Goal: Information Seeking & Learning: Learn about a topic

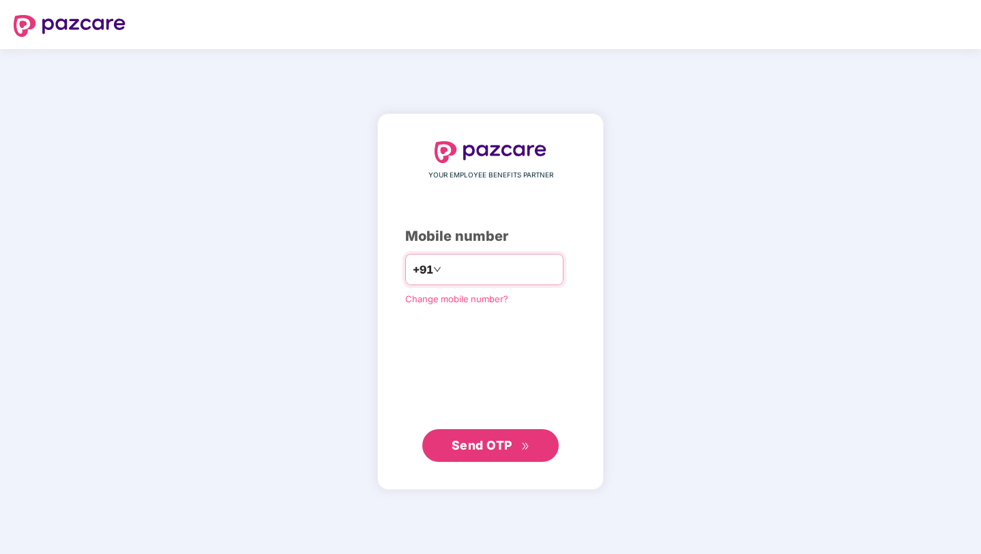
type input "**********"
click at [460, 434] on button "Send OTP" at bounding box center [490, 445] width 136 height 33
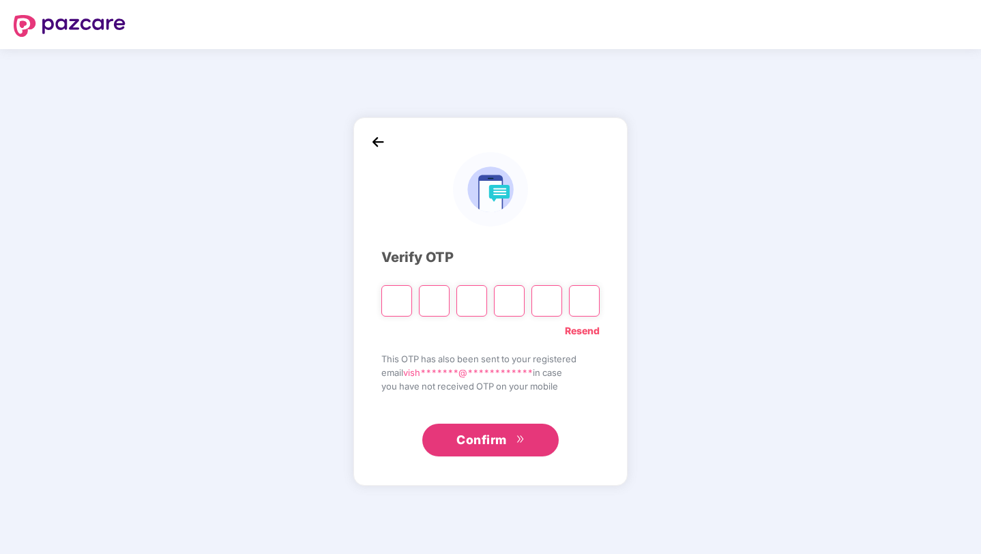
paste input "*"
type input "*"
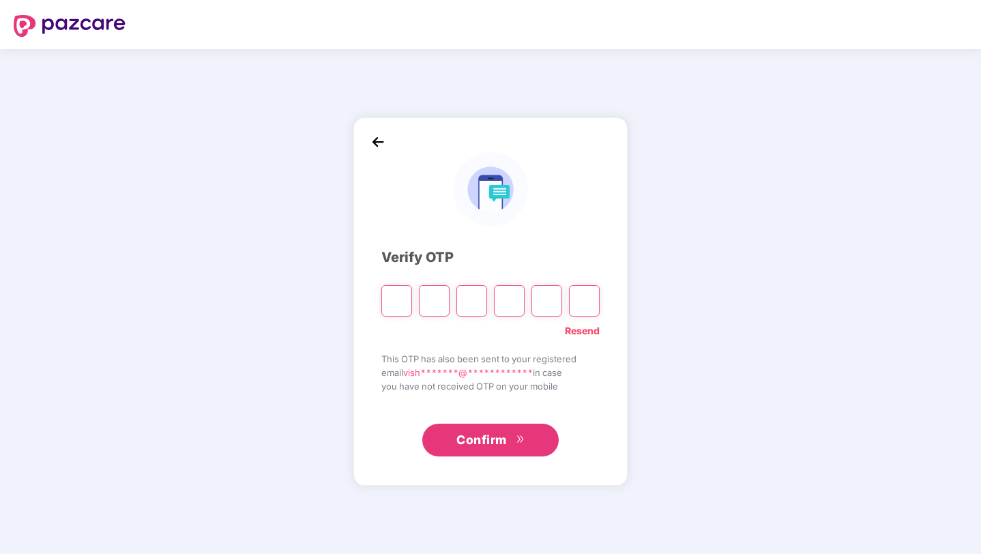
type input "*"
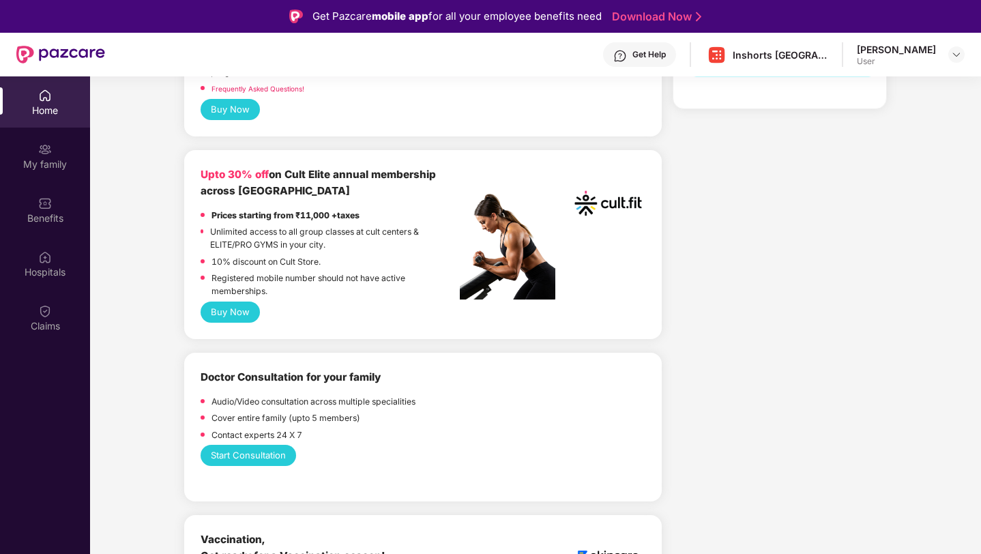
scroll to position [512, 0]
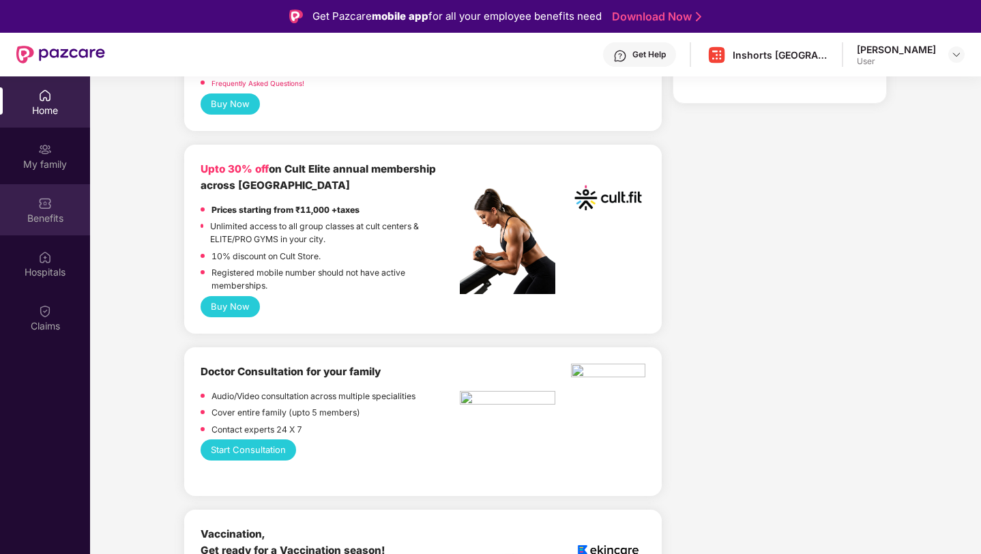
click at [55, 209] on div "Benefits" at bounding box center [45, 209] width 90 height 51
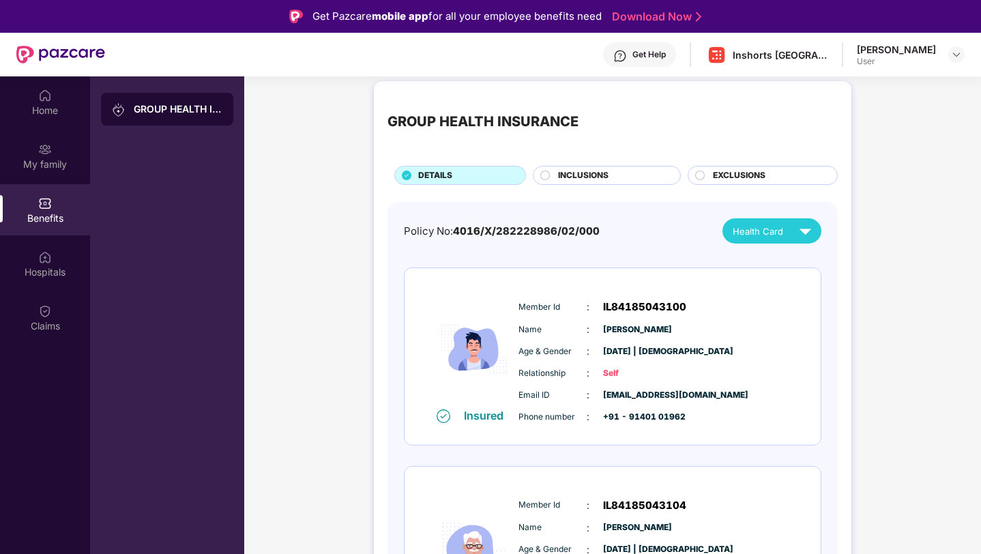
scroll to position [0, 0]
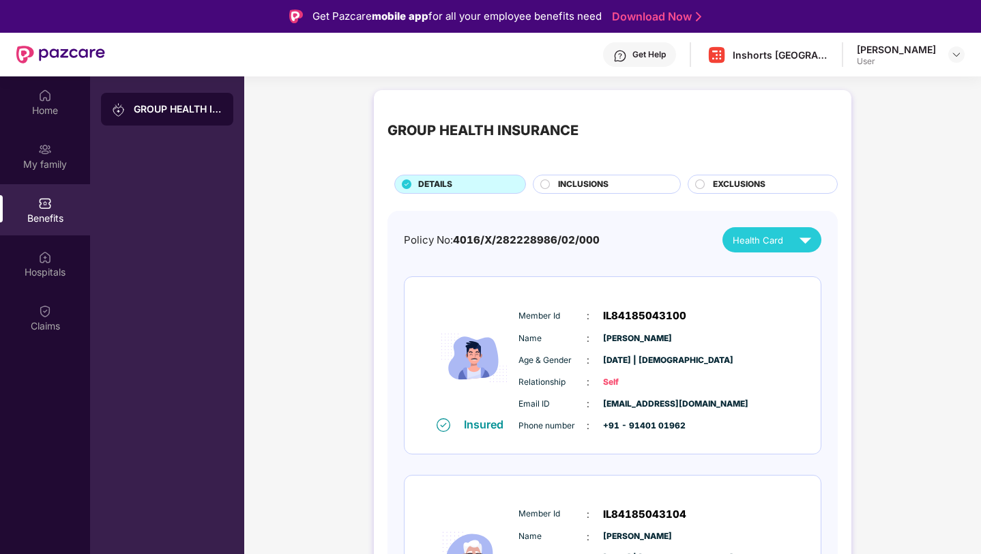
click at [551, 180] on div "INCLUSIONS" at bounding box center [612, 185] width 122 height 15
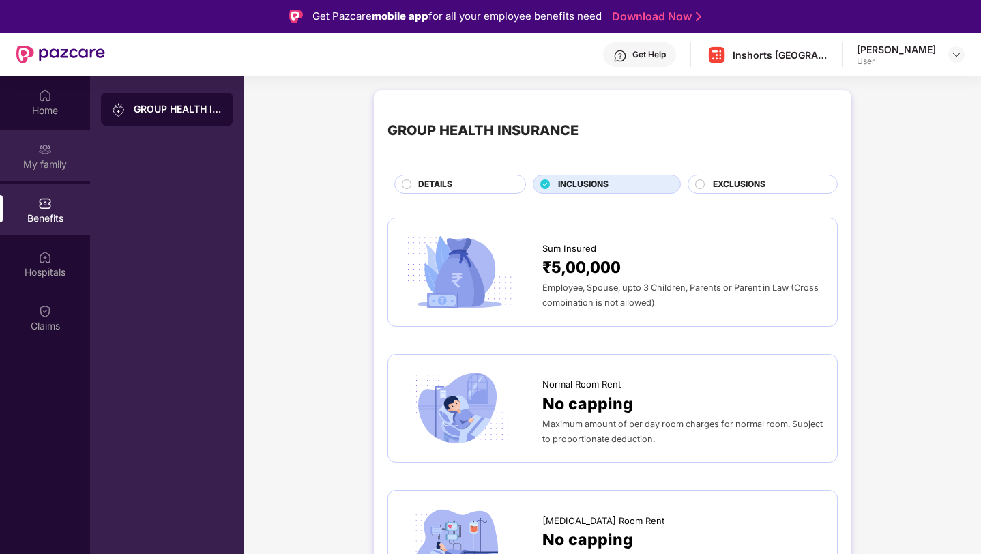
click at [47, 175] on div "My family" at bounding box center [45, 155] width 90 height 51
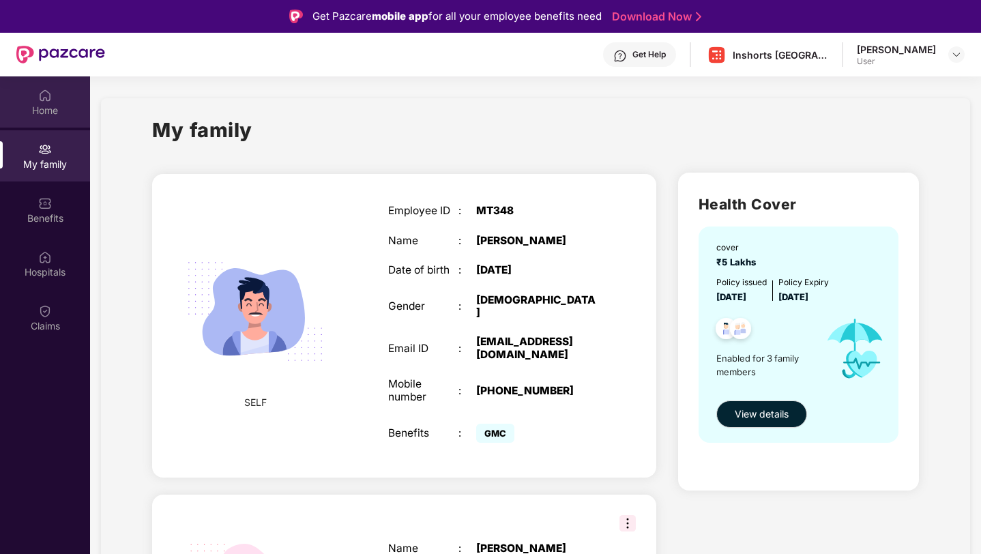
click at [48, 108] on div "Home" at bounding box center [45, 111] width 90 height 14
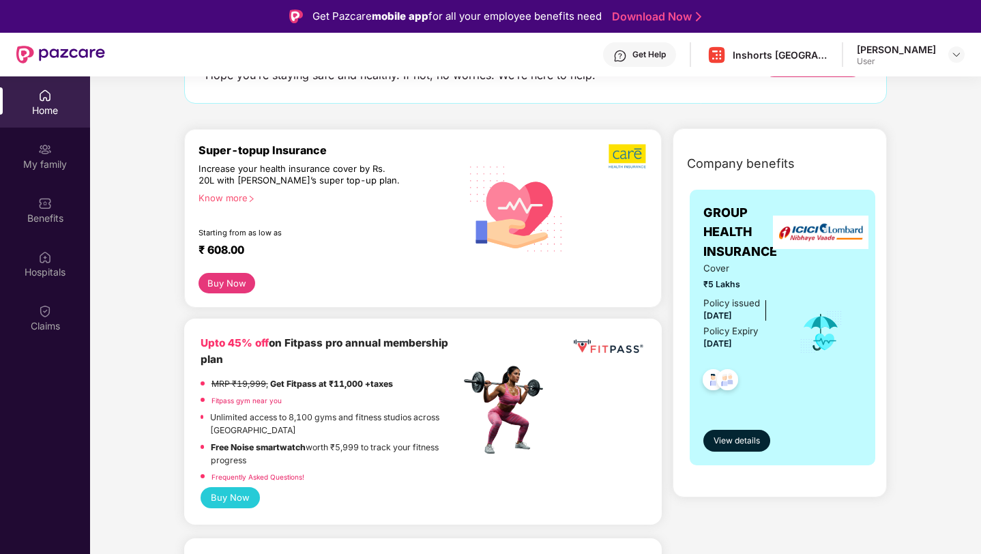
scroll to position [120, 0]
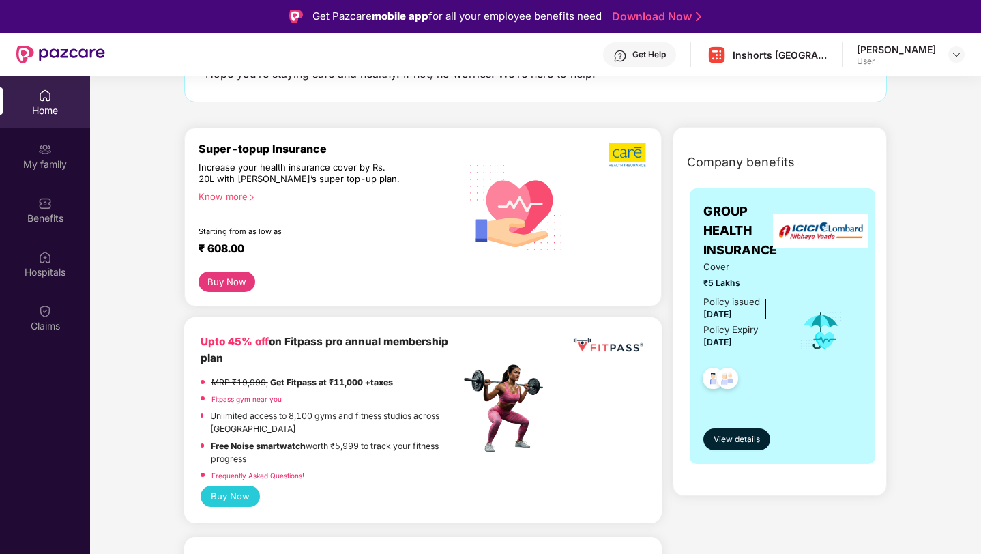
click at [742, 453] on div "GROUP HEALTH INSURANCE Cover ₹5 Lakhs Policy issued [DATE] Policy Expiry [DATE]…" at bounding box center [783, 326] width 186 height 276
click at [727, 430] on button "View details" at bounding box center [736, 439] width 67 height 22
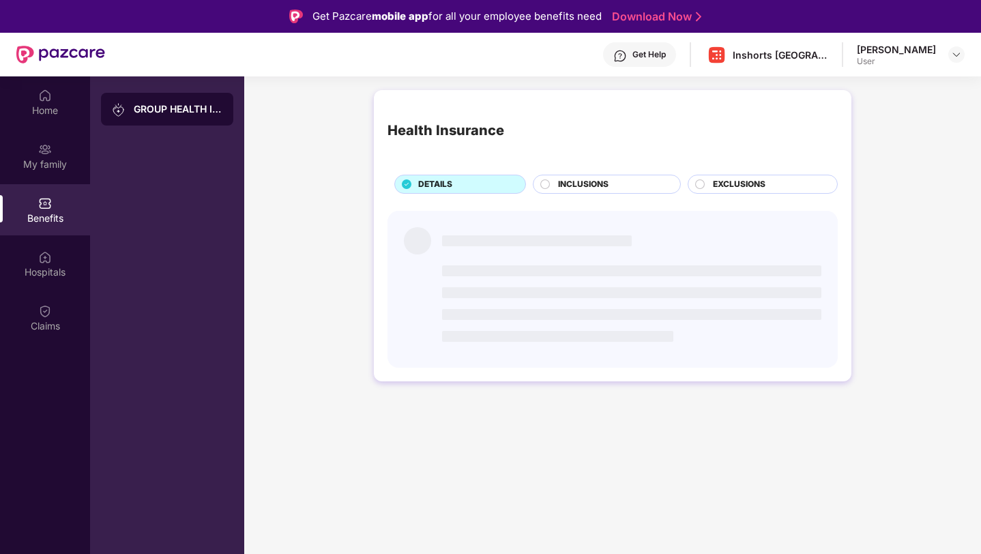
scroll to position [0, 0]
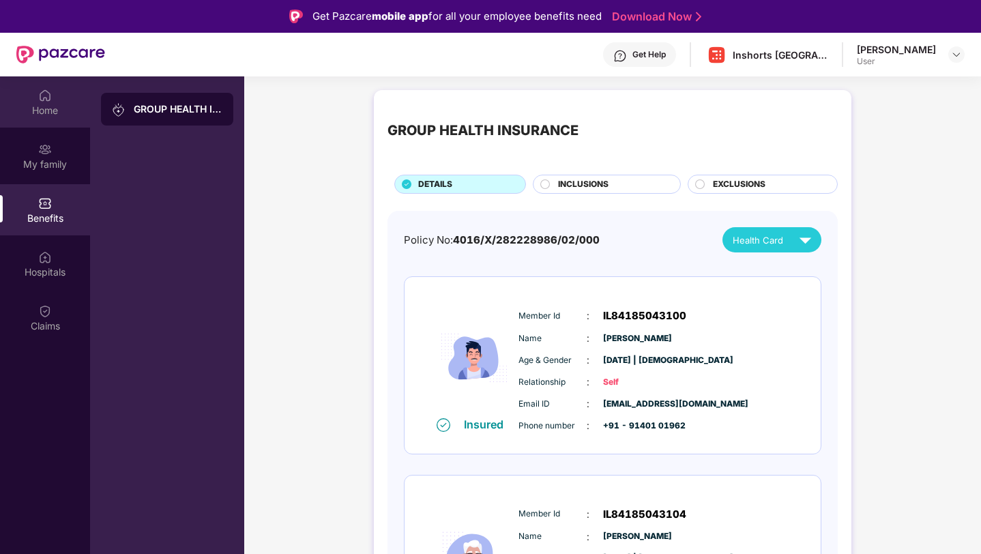
click at [50, 114] on div "Home" at bounding box center [45, 111] width 90 height 14
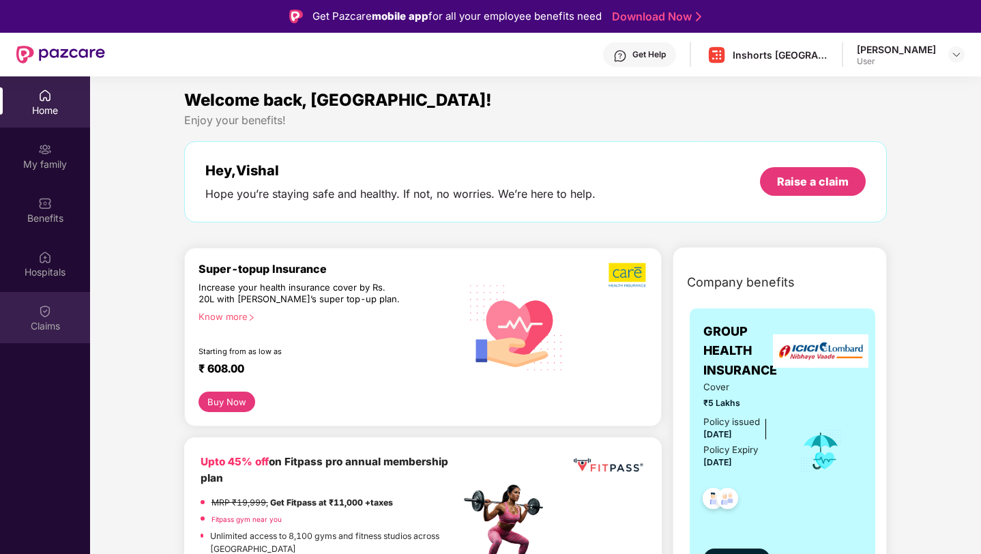
click at [58, 308] on div "Claims" at bounding box center [45, 317] width 90 height 51
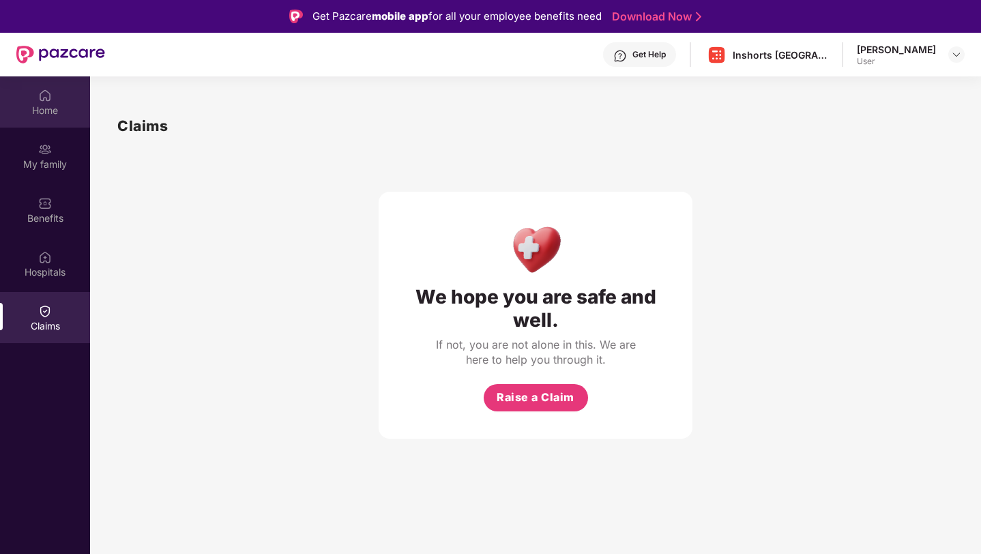
click at [46, 110] on div "Home" at bounding box center [45, 111] width 90 height 14
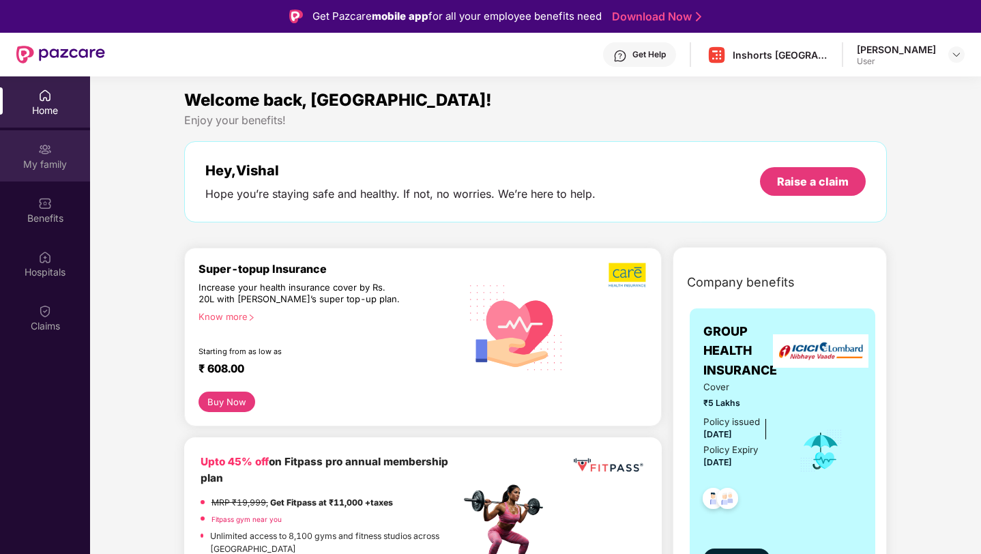
click at [54, 164] on div "My family" at bounding box center [45, 165] width 90 height 14
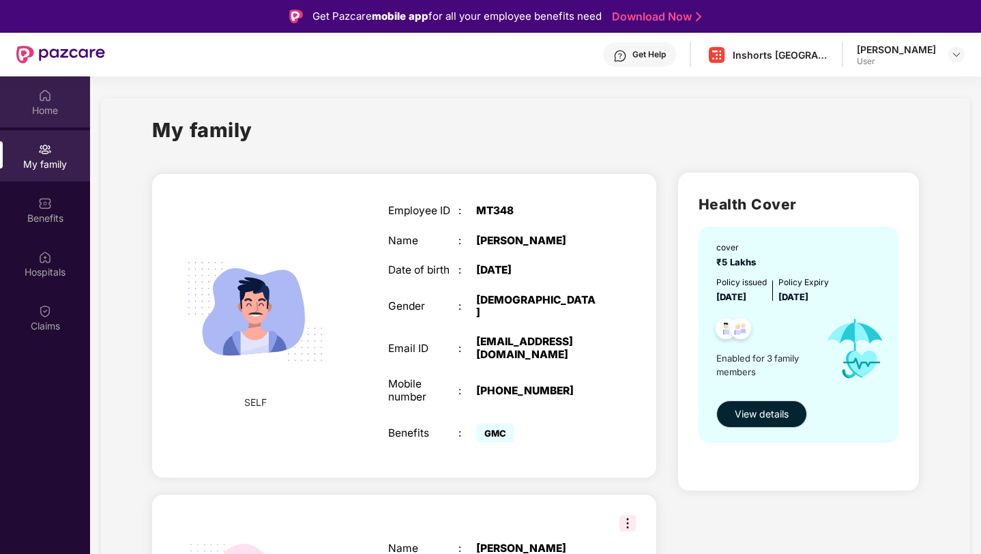
click at [48, 90] on img at bounding box center [45, 96] width 14 height 14
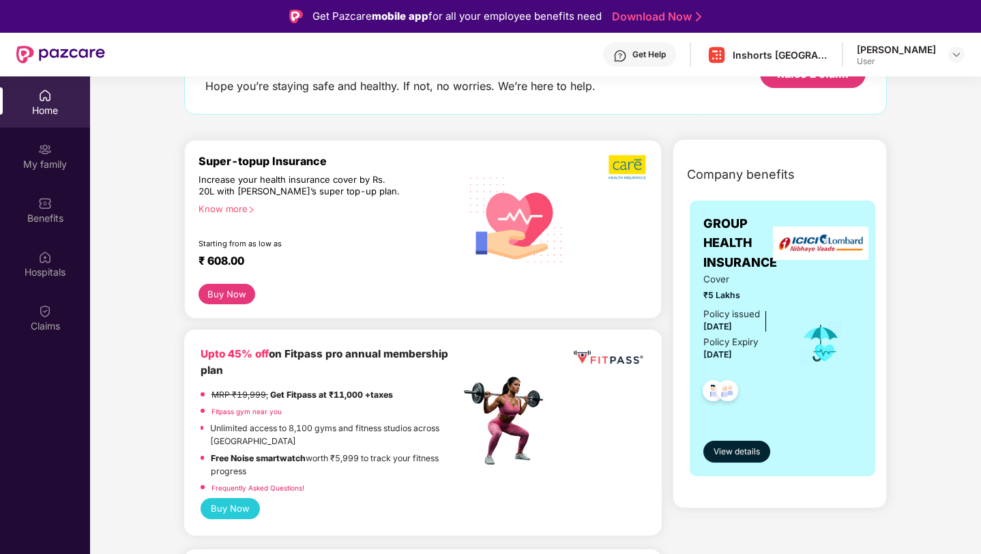
scroll to position [108, 0]
drag, startPoint x: 776, startPoint y: 270, endPoint x: 703, endPoint y: 218, distance: 90.5
click at [703, 218] on span "GROUP HEALTH INSURANCE" at bounding box center [741, 243] width 77 height 58
copy span "GROUP HEALTH INSURANCE"
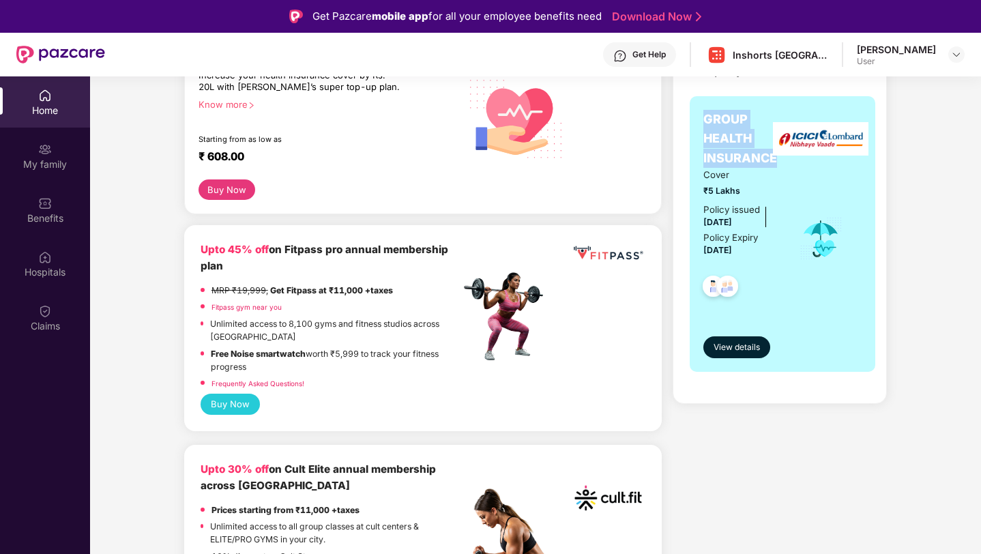
scroll to position [389, 0]
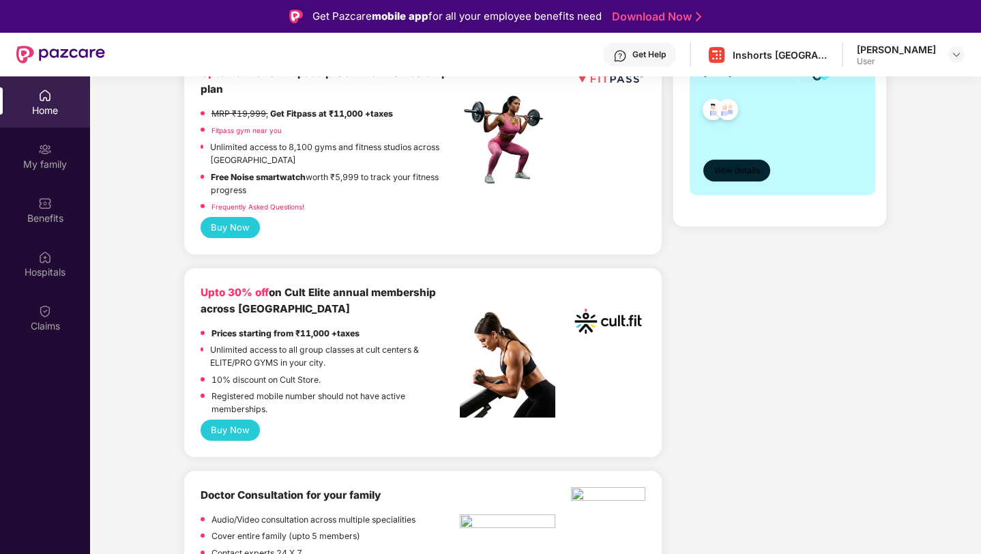
click at [727, 169] on span "View details" at bounding box center [737, 170] width 46 height 13
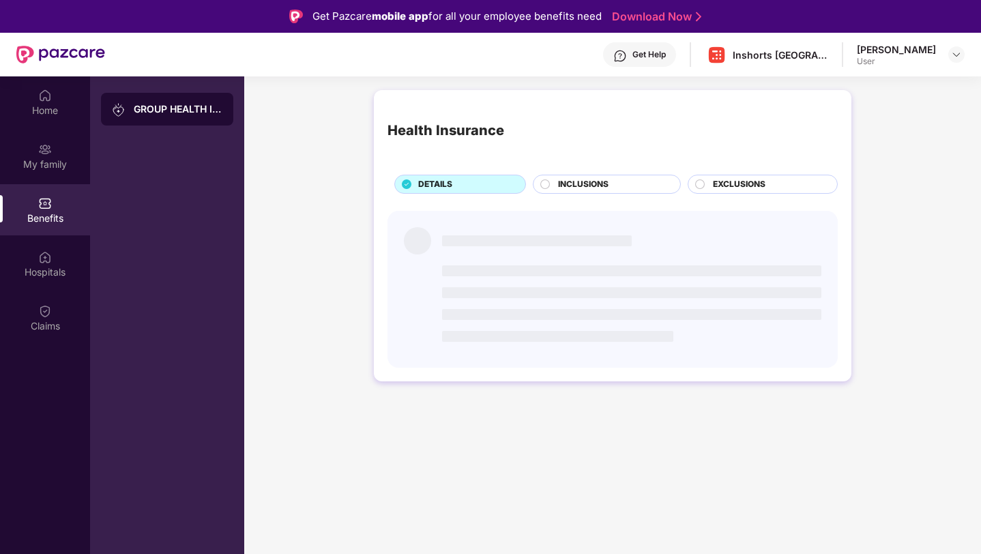
scroll to position [0, 0]
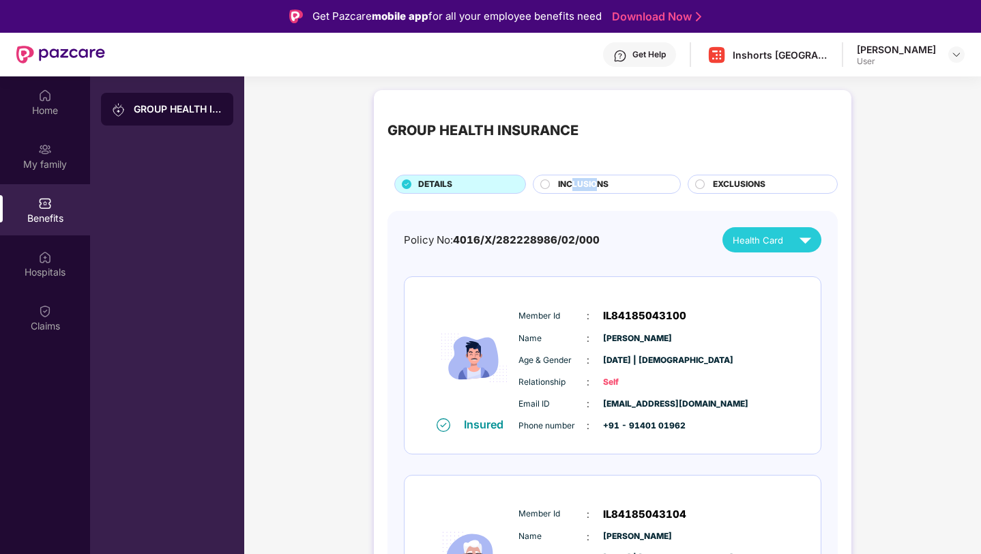
drag, startPoint x: 570, startPoint y: 187, endPoint x: 597, endPoint y: 178, distance: 28.0
click at [597, 178] on span "INCLUSIONS" at bounding box center [583, 184] width 50 height 13
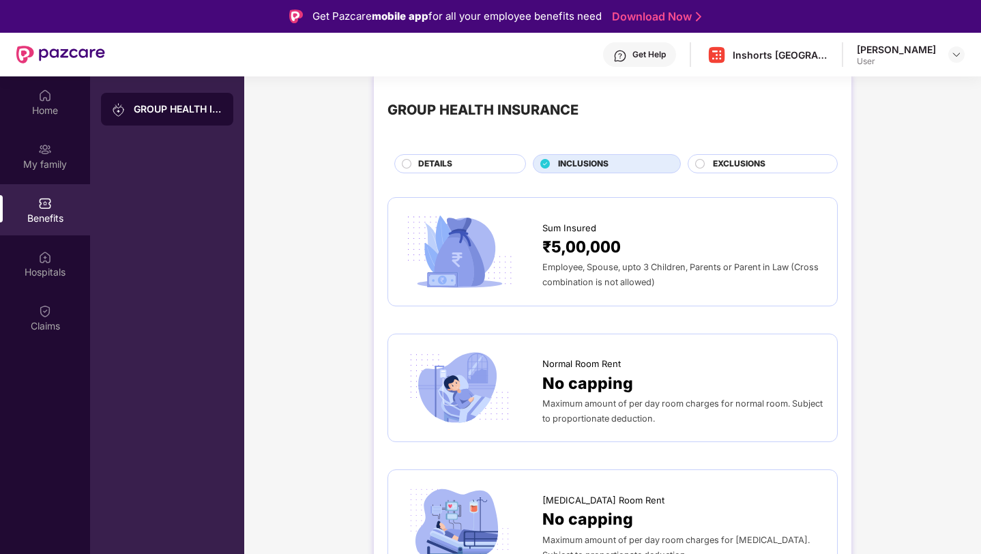
click at [589, 244] on span "₹5,00,000" at bounding box center [581, 247] width 78 height 25
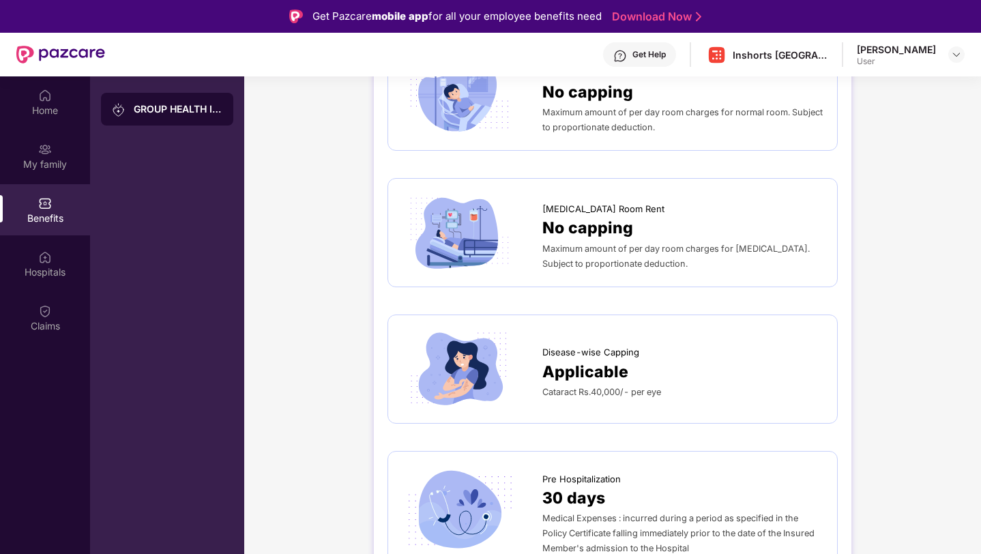
click at [589, 244] on span "Maximum amount of per day room charges for [MEDICAL_DATA]. Subject to proportio…" at bounding box center [675, 256] width 267 height 25
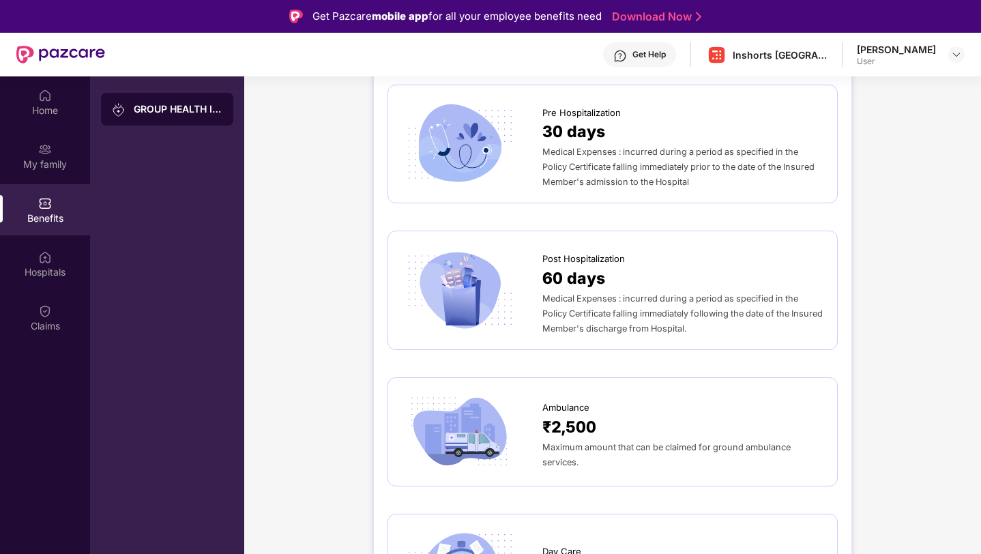
click at [589, 244] on div "Post Hospitalization 60 days Medical Expenses : incurred during a period as spe…" at bounding box center [612, 290] width 450 height 119
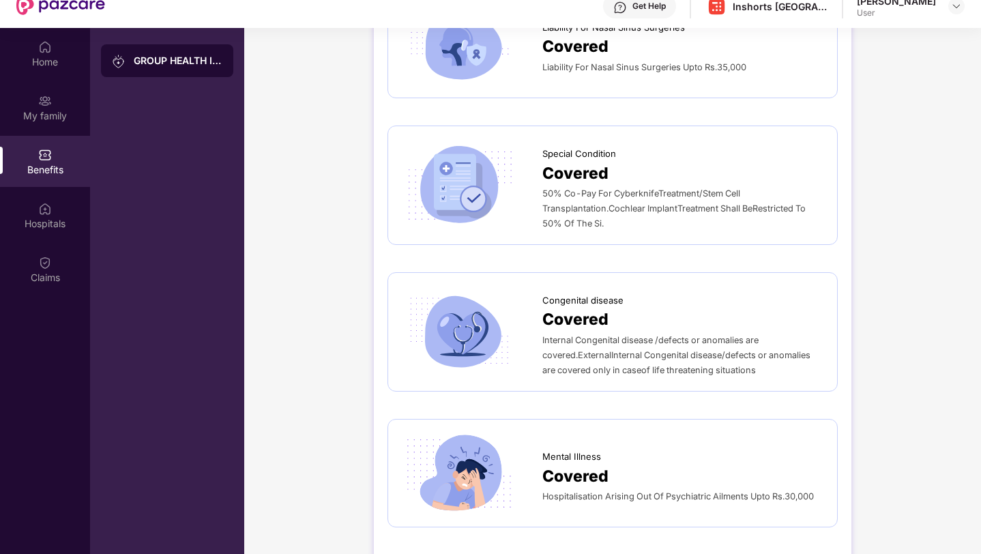
scroll to position [76, 0]
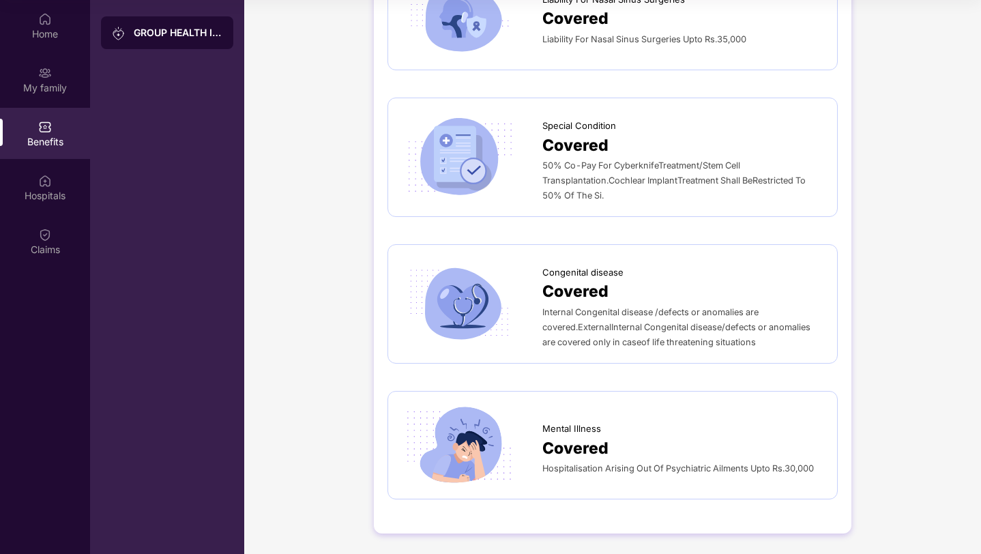
click at [579, 275] on span "Congenital disease" at bounding box center [582, 272] width 81 height 14
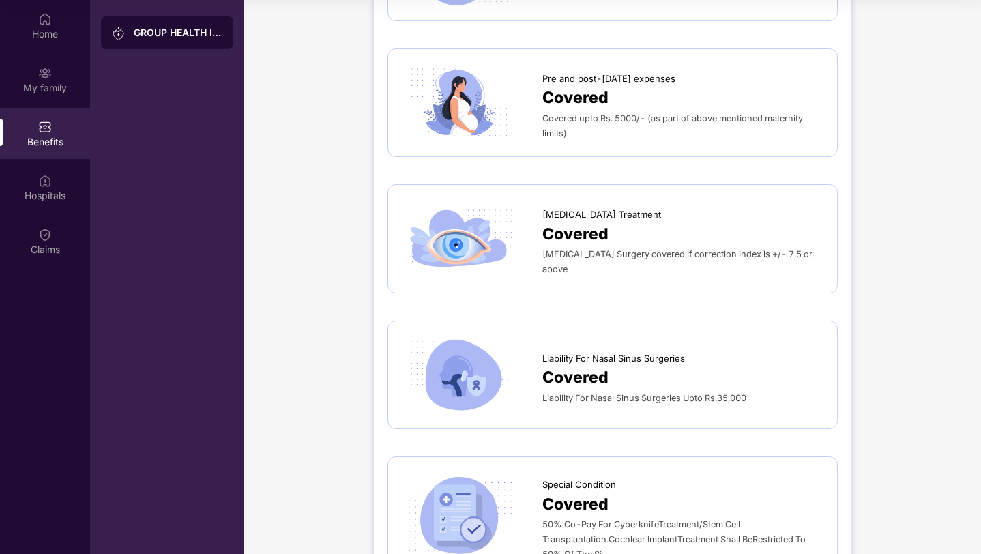
scroll to position [1814, 0]
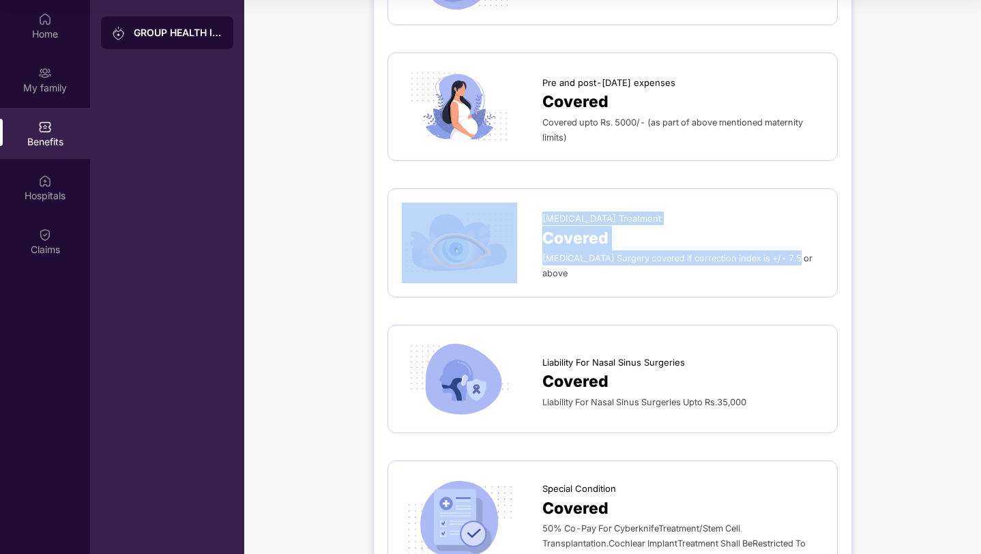
drag, startPoint x: 534, startPoint y: 268, endPoint x: 733, endPoint y: 273, distance: 199.3
click at [734, 273] on div "[MEDICAL_DATA] Treatment Covered [MEDICAL_DATA] Surgery covered if correction i…" at bounding box center [613, 243] width 422 height 81
click at [733, 273] on div "[MEDICAL_DATA] Treatment Covered [MEDICAL_DATA] Surgery covered if correction i…" at bounding box center [613, 243] width 422 height 81
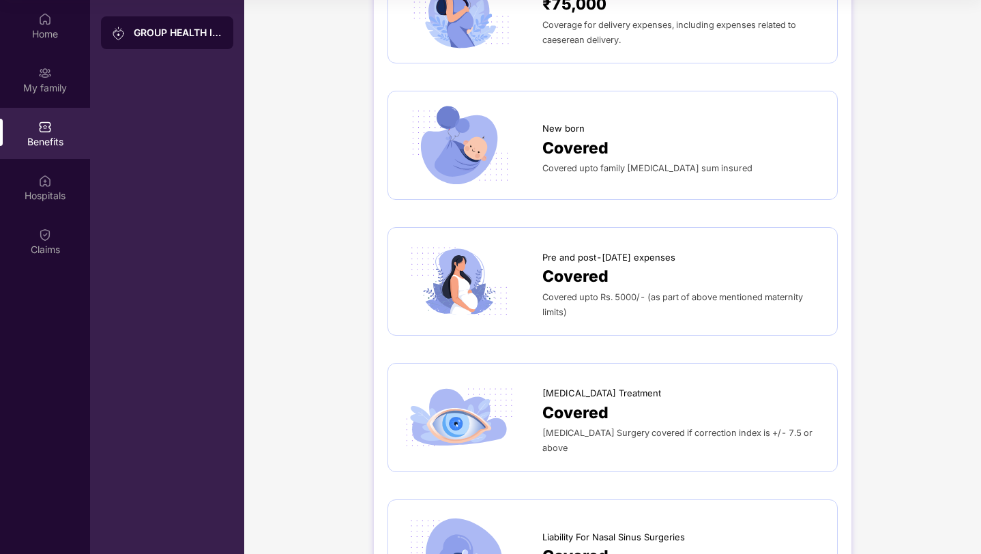
scroll to position [1756, 0]
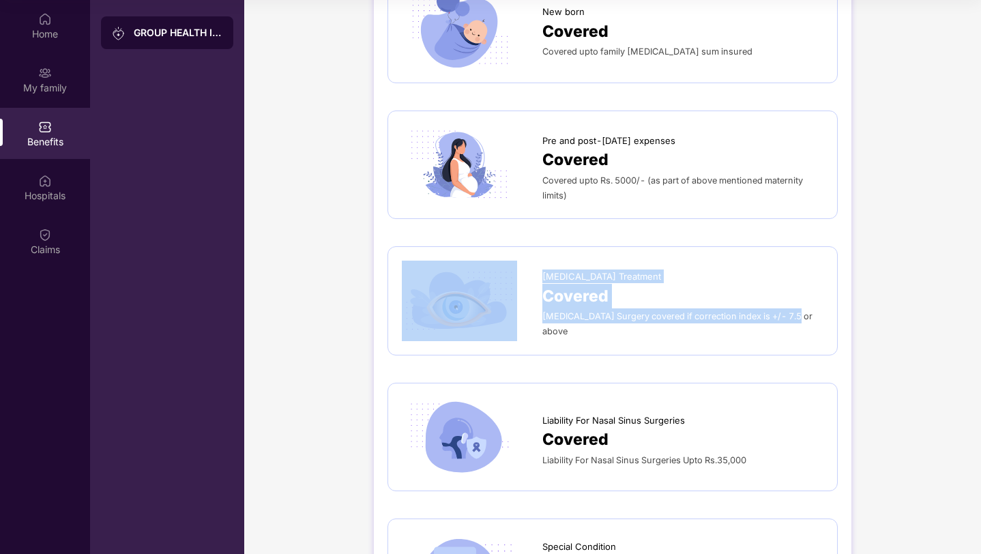
drag, startPoint x: 539, startPoint y: 324, endPoint x: 694, endPoint y: 335, distance: 155.2
click at [694, 335] on div "[MEDICAL_DATA] Treatment Covered [MEDICAL_DATA] Surgery covered if correction i…" at bounding box center [613, 301] width 422 height 81
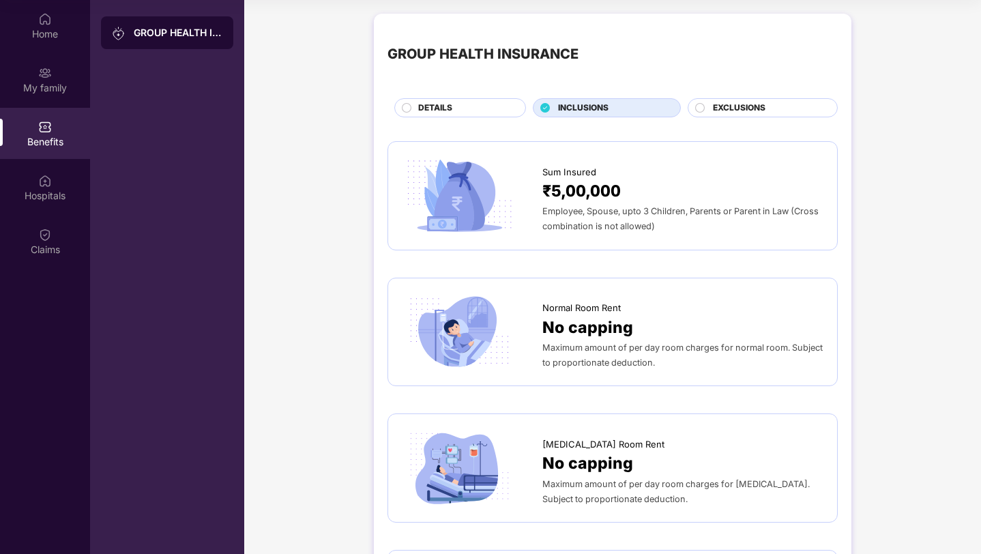
scroll to position [5, 0]
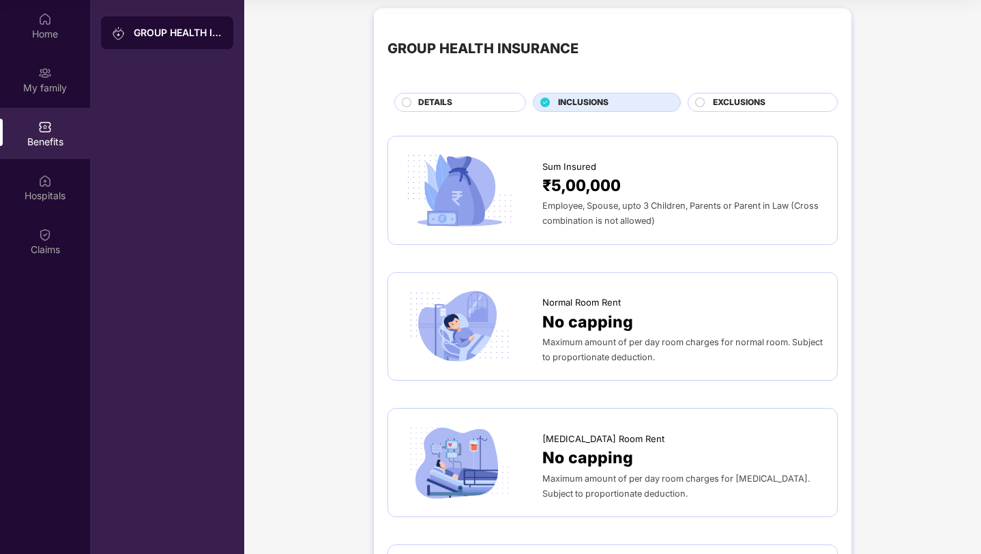
click at [742, 99] on span "EXCLUSIONS" at bounding box center [739, 102] width 53 height 13
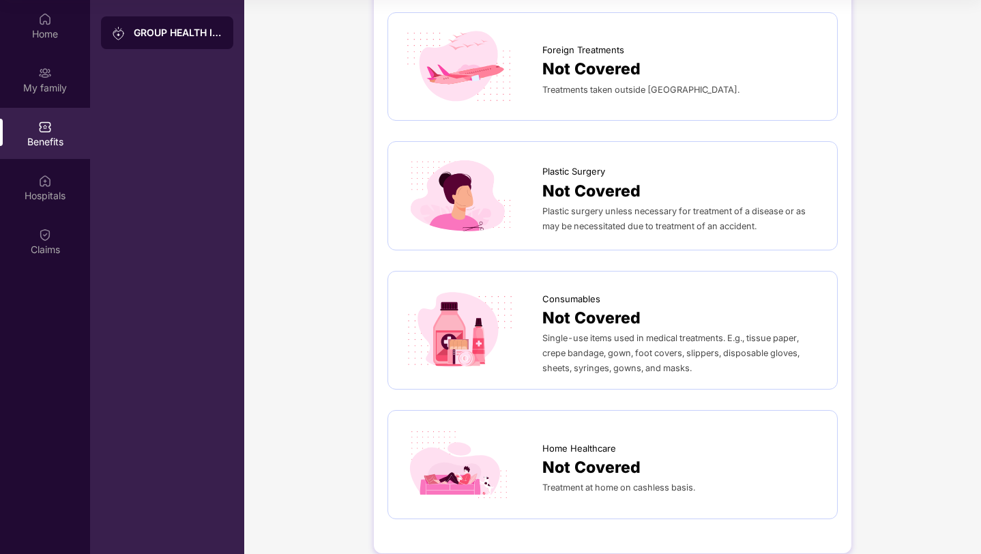
scroll to position [667, 0]
